Goal: Book appointment/travel/reservation

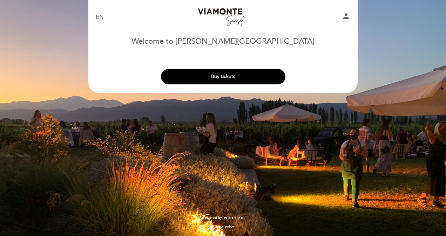
click at [242, 76] on button "Buy tickets" at bounding box center [223, 76] width 125 height 15
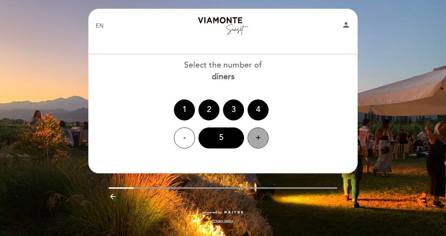
click at [258, 134] on div "+" at bounding box center [258, 138] width 21 height 21
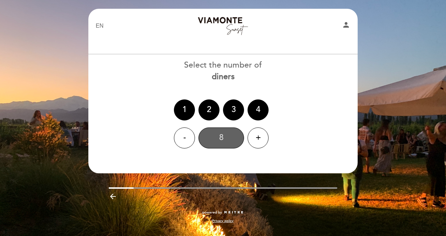
click at [226, 134] on div "8" at bounding box center [222, 138] width 46 height 21
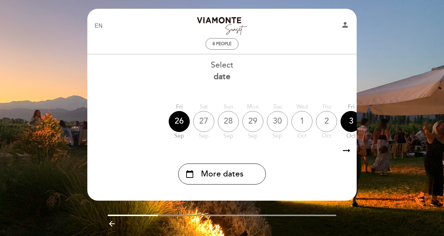
click at [350, 152] on icon "arrow_right_alt" at bounding box center [346, 150] width 11 height 15
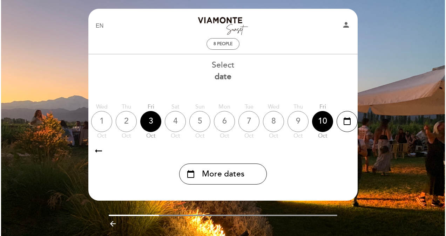
scroll to position [0, 204]
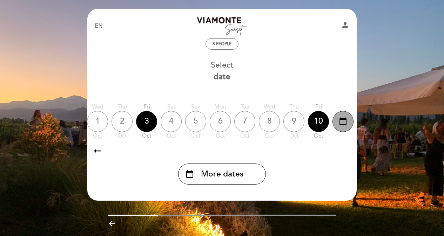
click at [341, 123] on icon "calendar_today" at bounding box center [343, 121] width 8 height 12
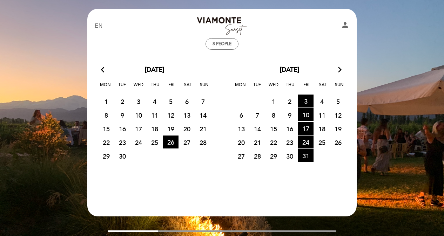
click at [319, 114] on span "11" at bounding box center [321, 115] width 15 height 13
drag, startPoint x: 319, startPoint y: 114, endPoint x: 383, endPoint y: 41, distance: 96.4
click at [383, 41] on div "EN ES PT [GEOGRAPHIC_DATA][PERSON_NAME] person 8 people Welcome to [PERSON_NAME…" at bounding box center [222, 137] width 444 height 274
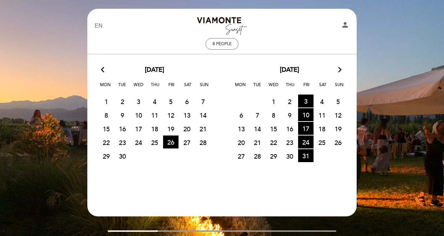
click at [75, 67] on div "EN ES PT [GEOGRAPHIC_DATA][PERSON_NAME] person 8 people Welcome to [PERSON_NAME…" at bounding box center [222, 137] width 444 height 274
click at [222, 43] on span "8 people" at bounding box center [222, 43] width 19 height 5
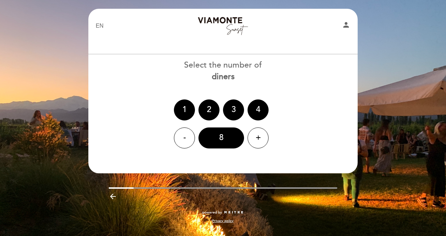
click at [114, 200] on icon "arrow_backward" at bounding box center [113, 197] width 8 height 8
